Goal: Information Seeking & Learning: Learn about a topic

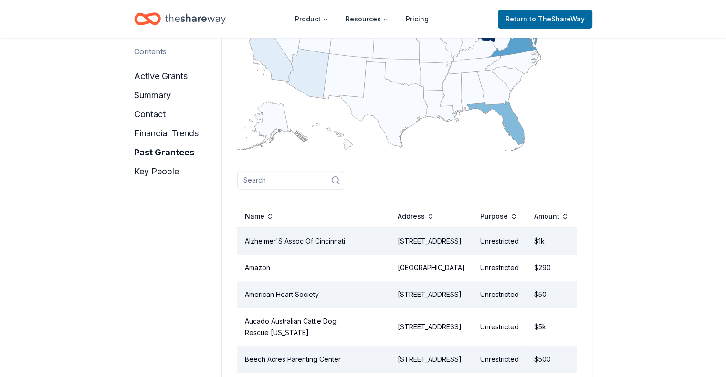
scroll to position [837, 0]
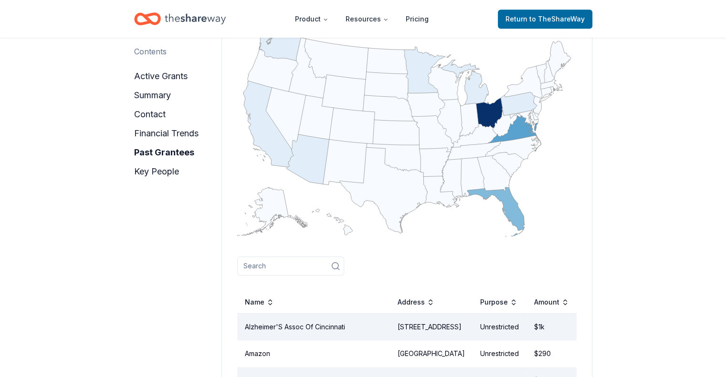
click at [272, 257] on input at bounding box center [290, 266] width 107 height 19
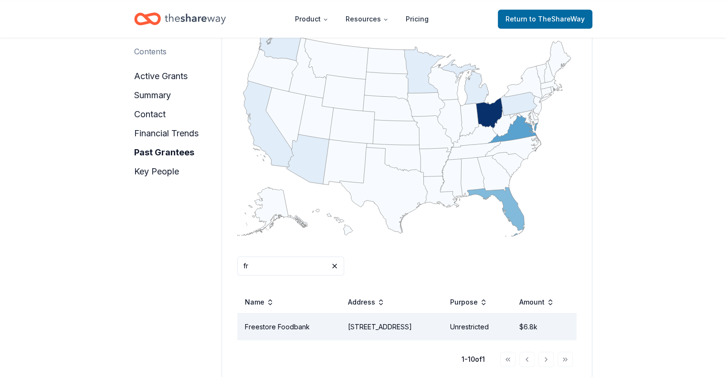
type input "f"
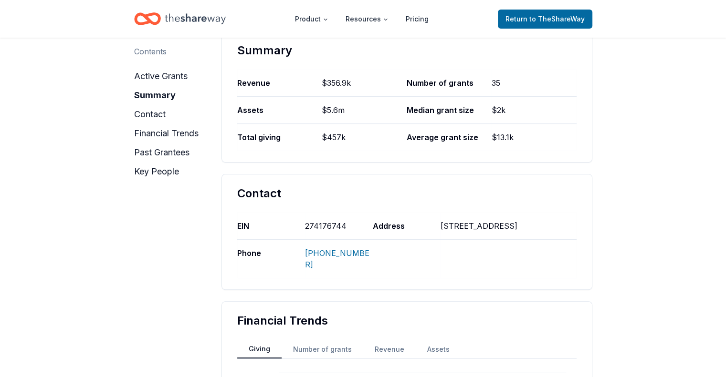
scroll to position [0, 0]
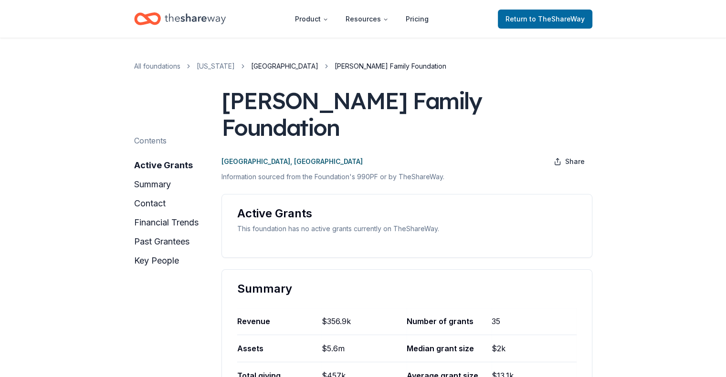
click at [251, 65] on link "[GEOGRAPHIC_DATA]" at bounding box center [284, 66] width 67 height 11
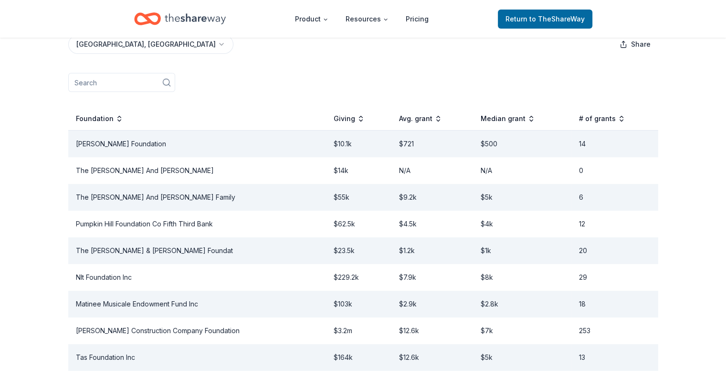
scroll to position [183, 0]
click at [590, 113] on div "# of grants" at bounding box center [602, 118] width 46 height 11
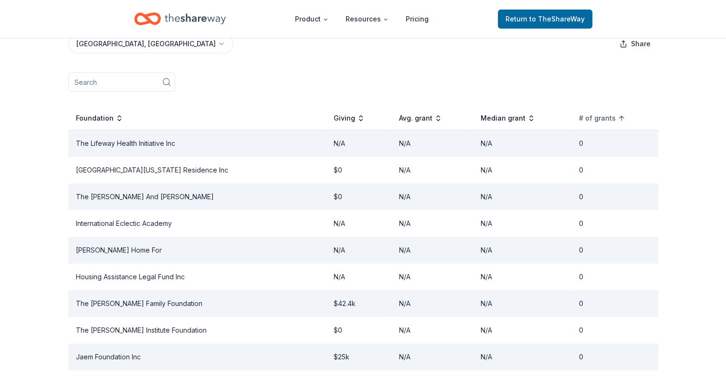
click at [590, 113] on div "# of grants" at bounding box center [602, 118] width 46 height 11
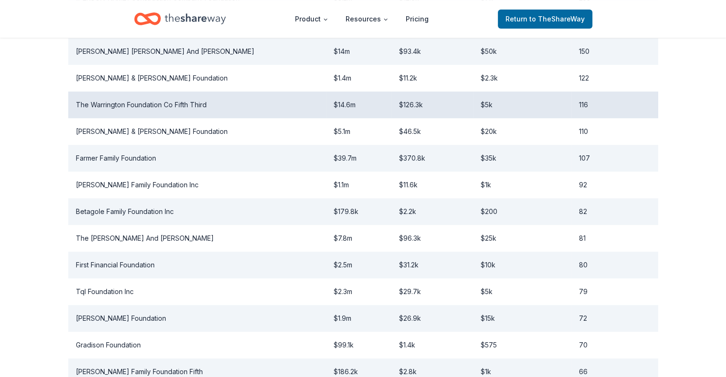
scroll to position [383, 0]
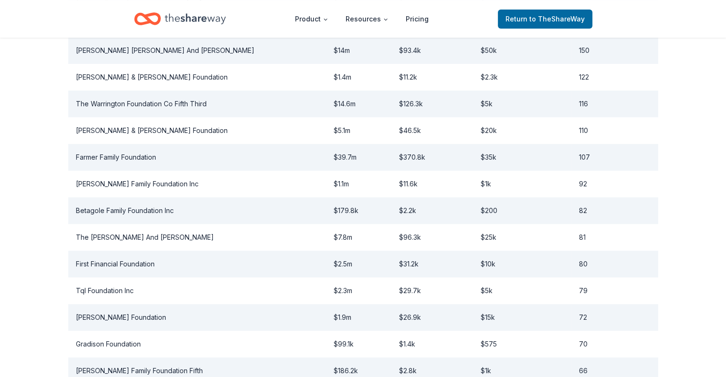
drag, startPoint x: 74, startPoint y: 53, endPoint x: 636, endPoint y: -55, distance: 572.5
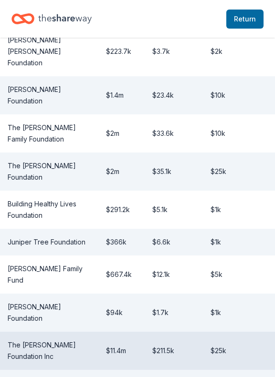
scroll to position [1036, 0]
